Goal: Task Accomplishment & Management: Manage account settings

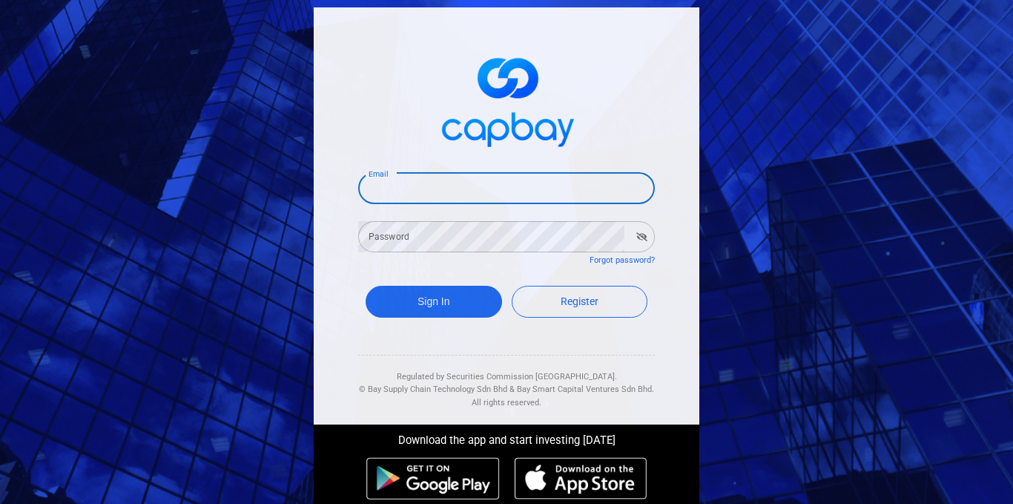
drag, startPoint x: 425, startPoint y: 188, endPoint x: 435, endPoint y: 166, distance: 23.6
click at [425, 188] on input "Email" at bounding box center [506, 188] width 297 height 31
type input "[EMAIL_ADDRESS][DOMAIN_NAME]"
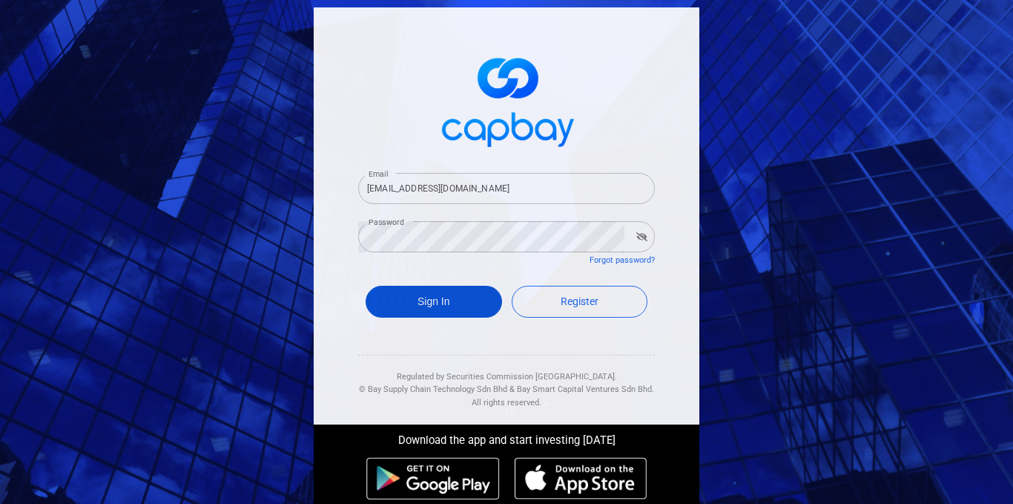
click at [437, 307] on button "Sign In" at bounding box center [434, 302] width 136 height 32
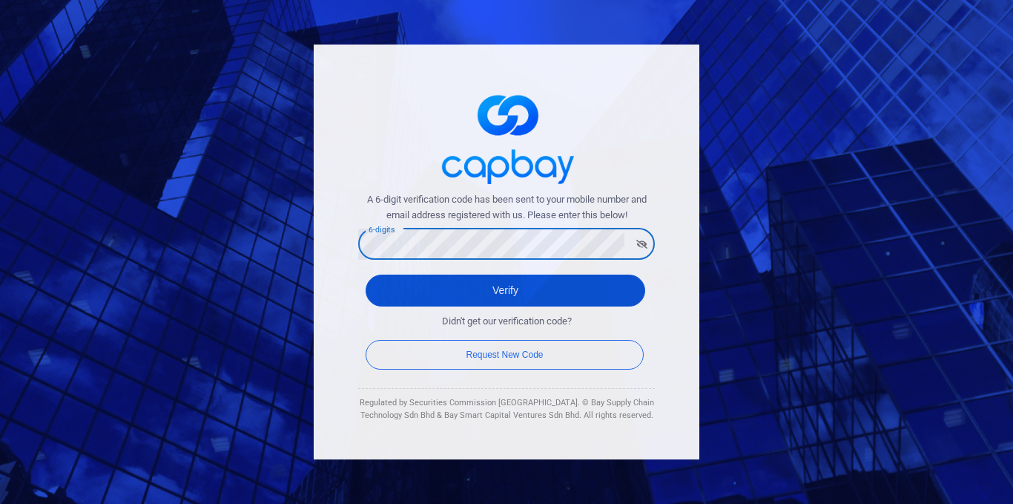
click at [527, 289] on button "Verify" at bounding box center [506, 290] width 280 height 32
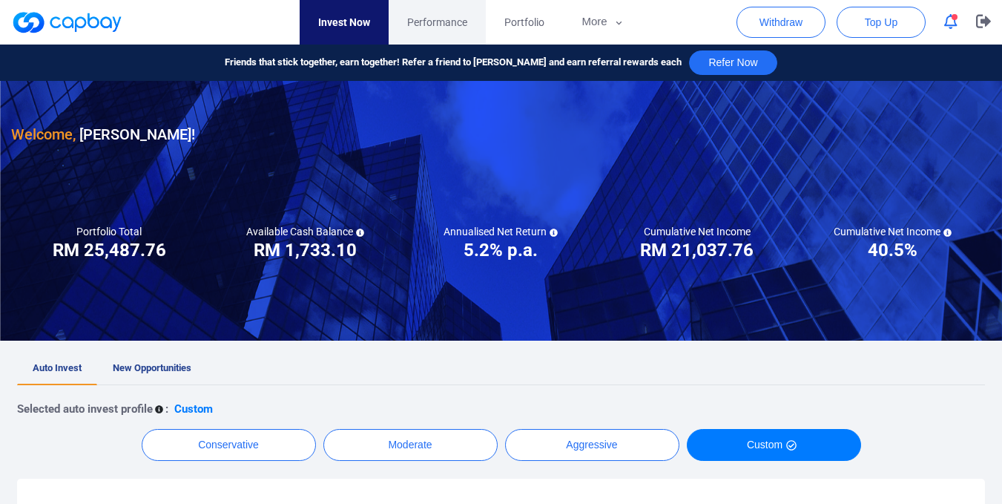
click at [447, 22] on span "Performance" at bounding box center [437, 22] width 60 height 16
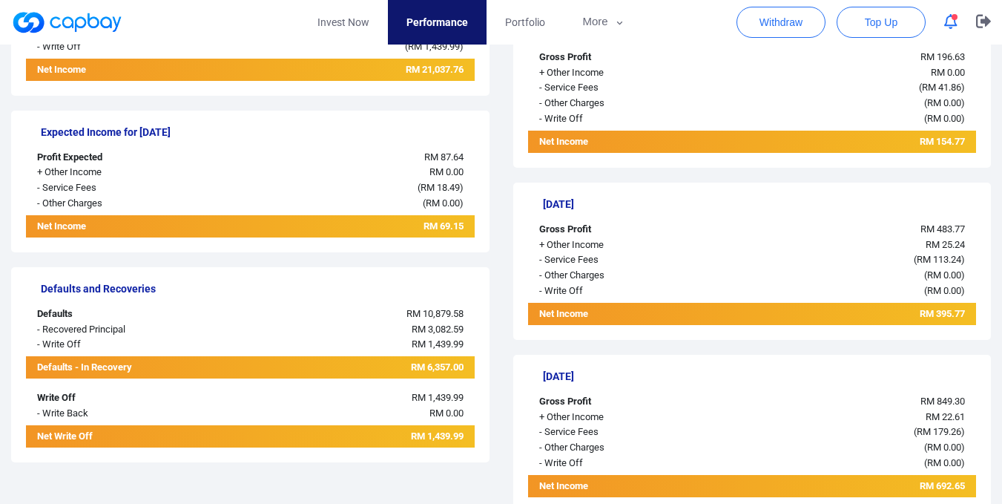
scroll to position [297, 0]
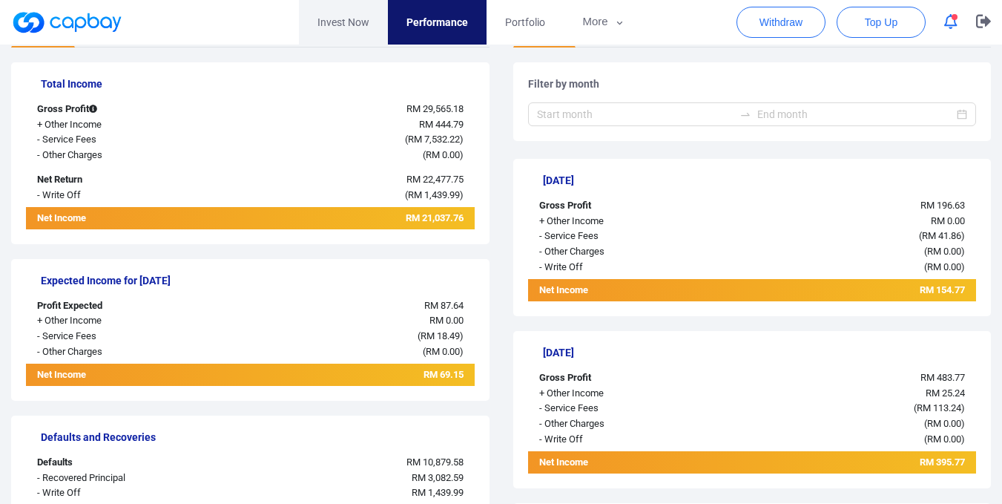
click at [358, 20] on link "Invest Now" at bounding box center [343, 22] width 89 height 45
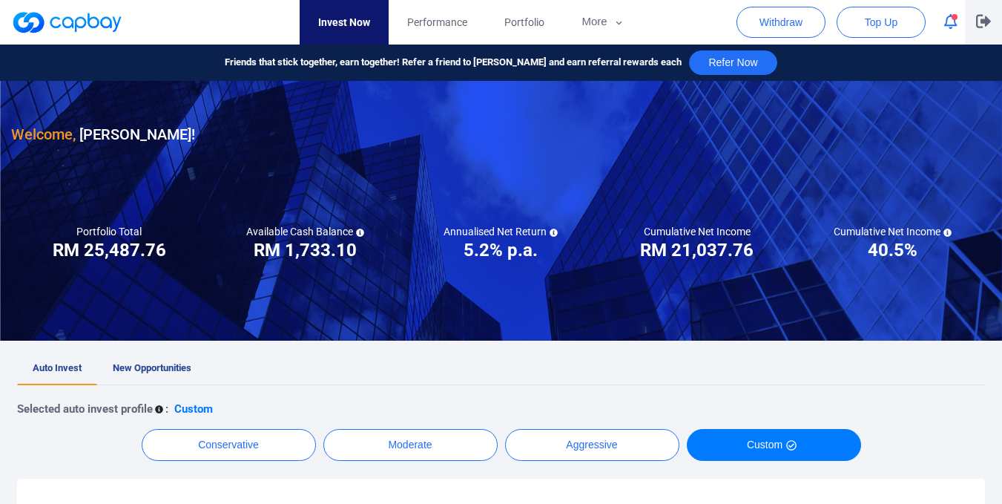
click at [985, 21] on icon "button" at bounding box center [983, 21] width 15 height 13
